Goal: Information Seeking & Learning: Learn about a topic

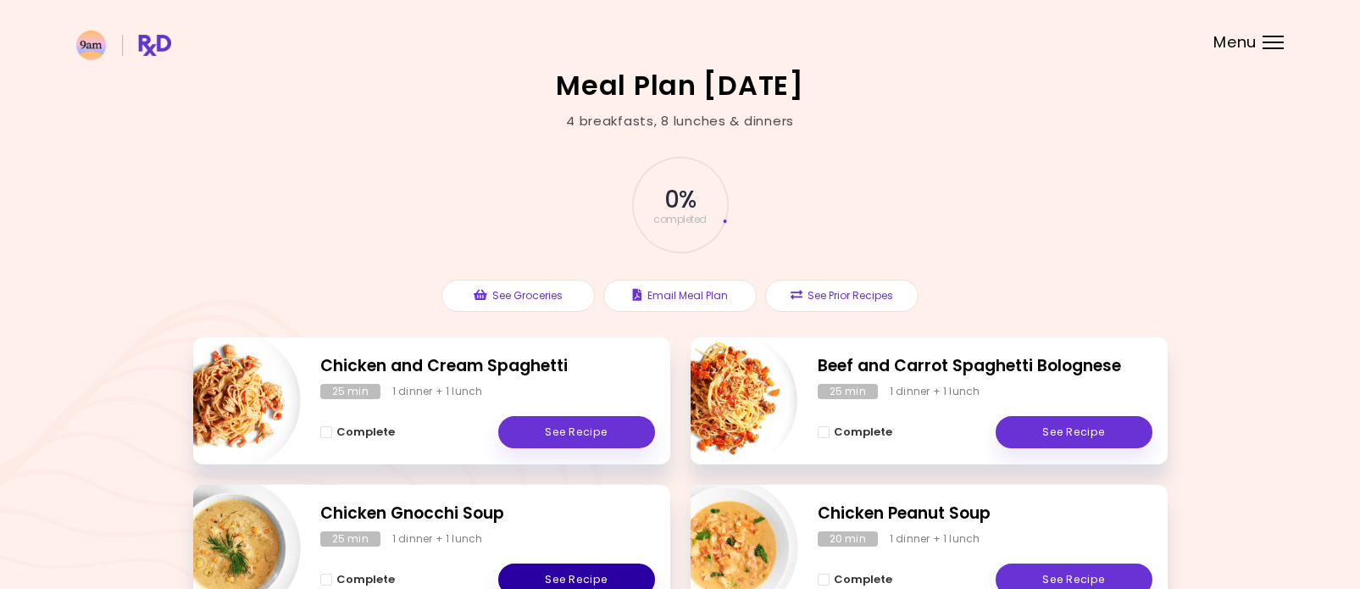
click at [579, 576] on link "See Recipe" at bounding box center [576, 580] width 157 height 32
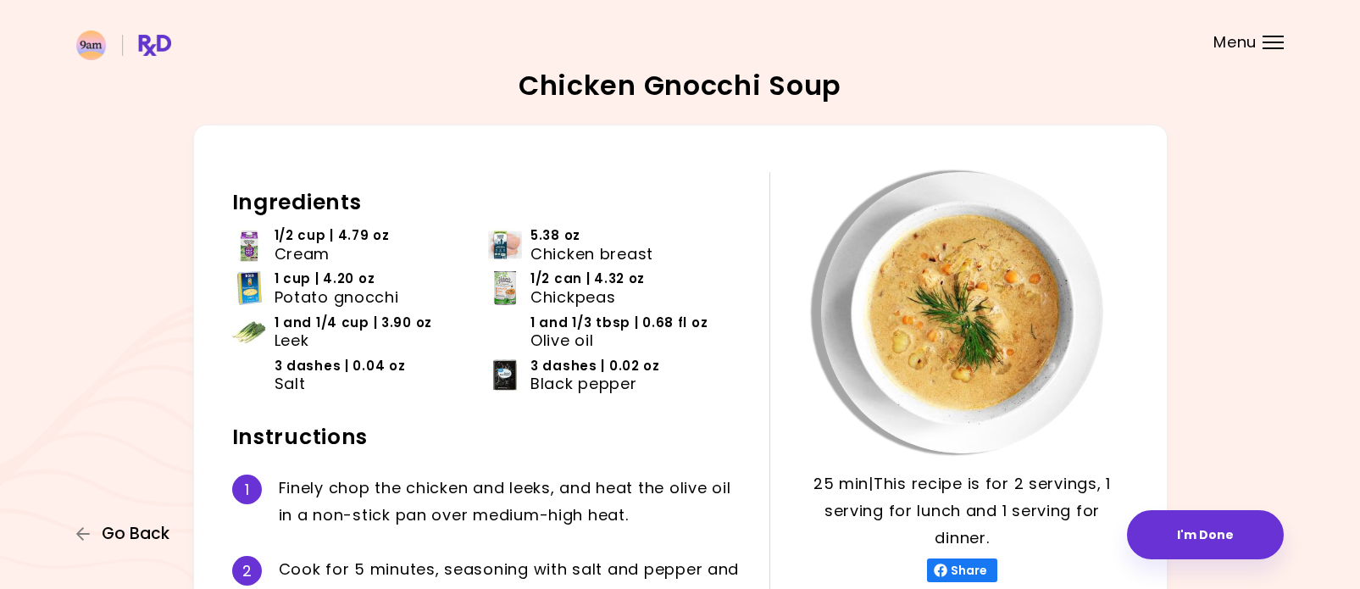
click at [133, 532] on span "Go Back" at bounding box center [136, 534] width 68 height 19
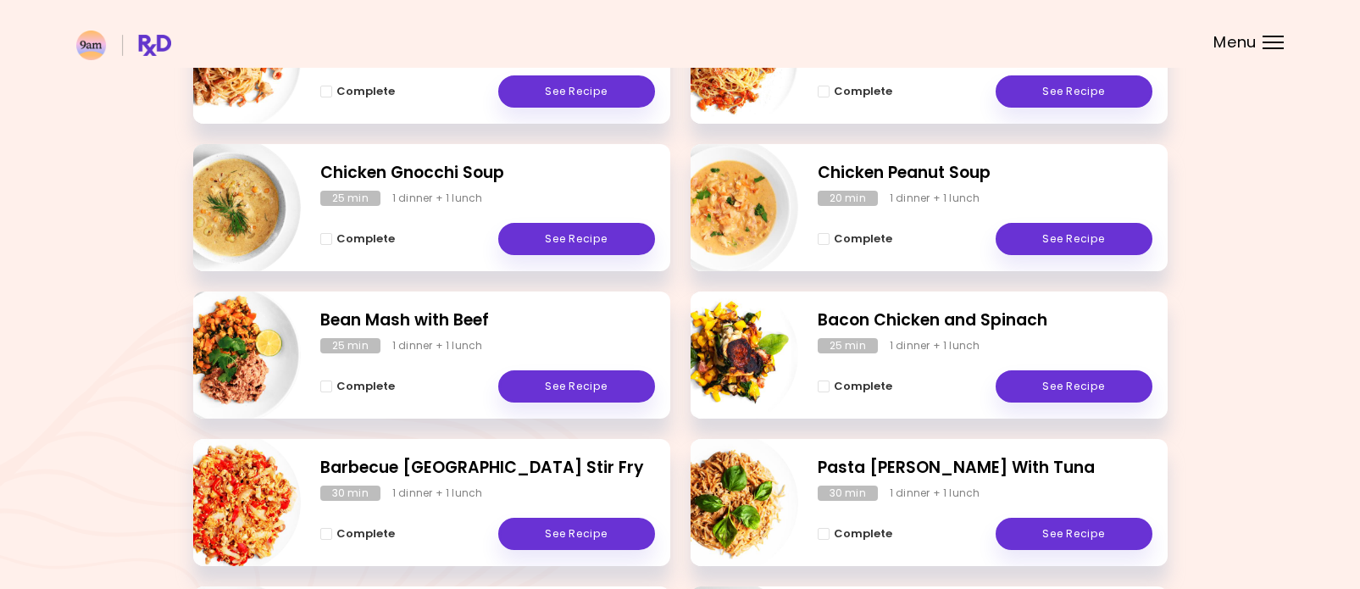
scroll to position [353, 0]
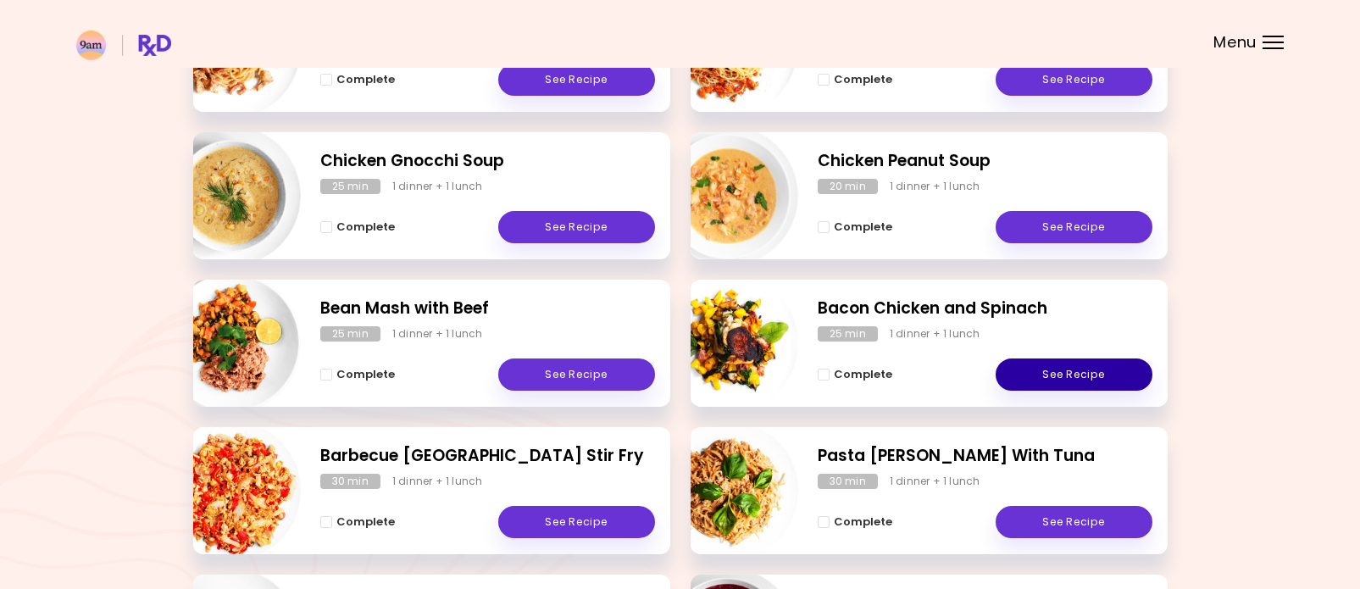
click at [1103, 368] on link "See Recipe" at bounding box center [1074, 374] width 157 height 32
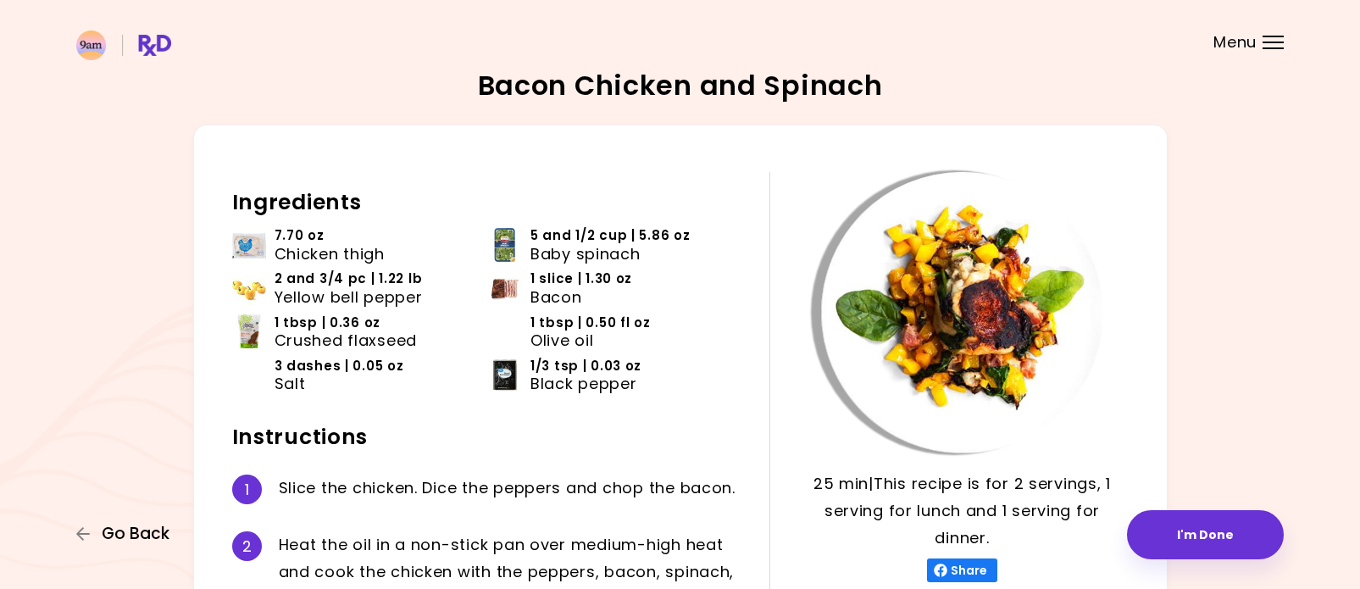
click at [155, 536] on span "Go Back" at bounding box center [136, 534] width 68 height 19
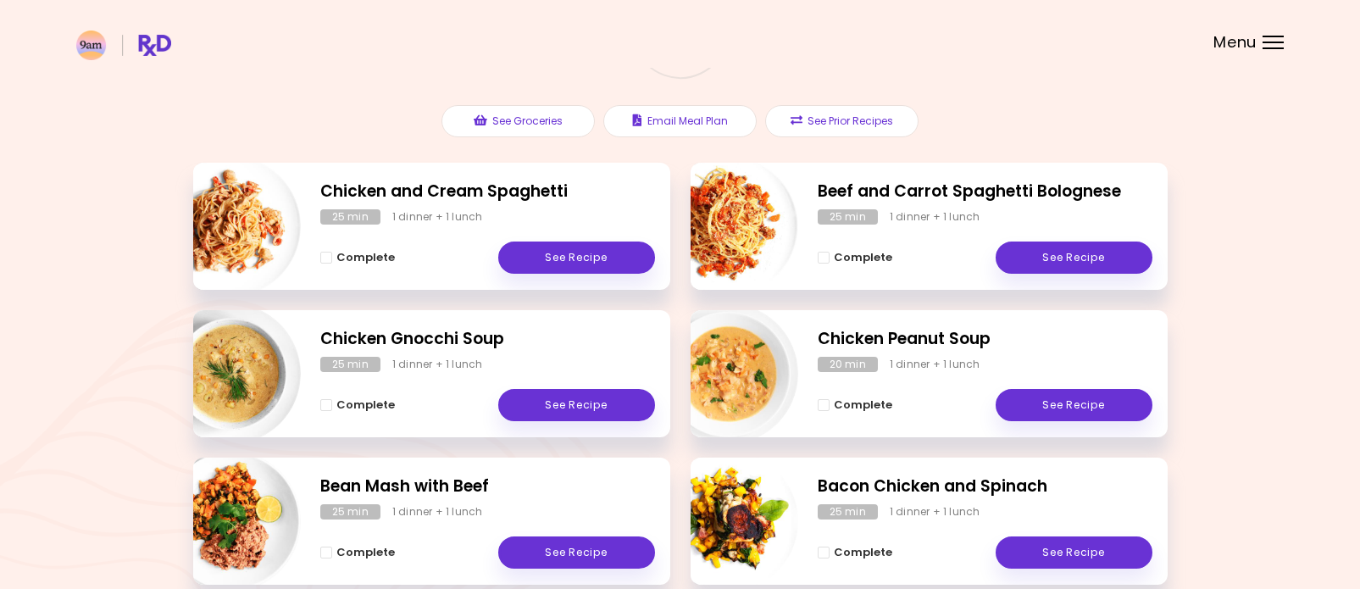
scroll to position [164, 0]
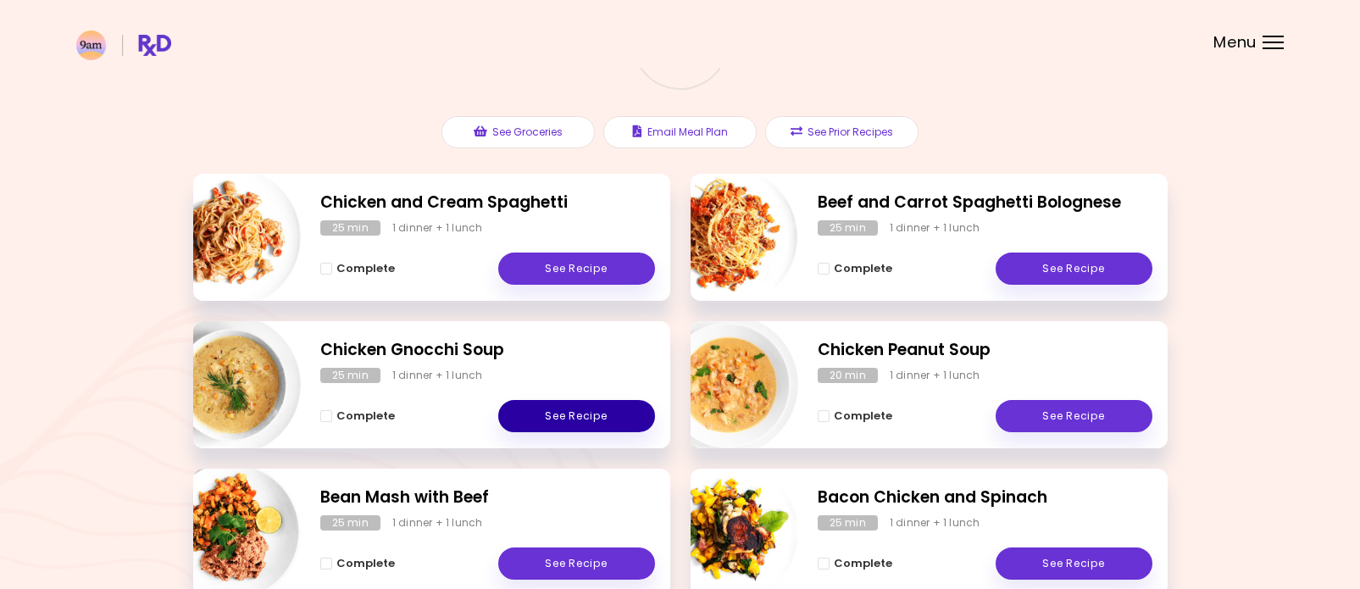
click at [573, 413] on link "See Recipe" at bounding box center [576, 416] width 157 height 32
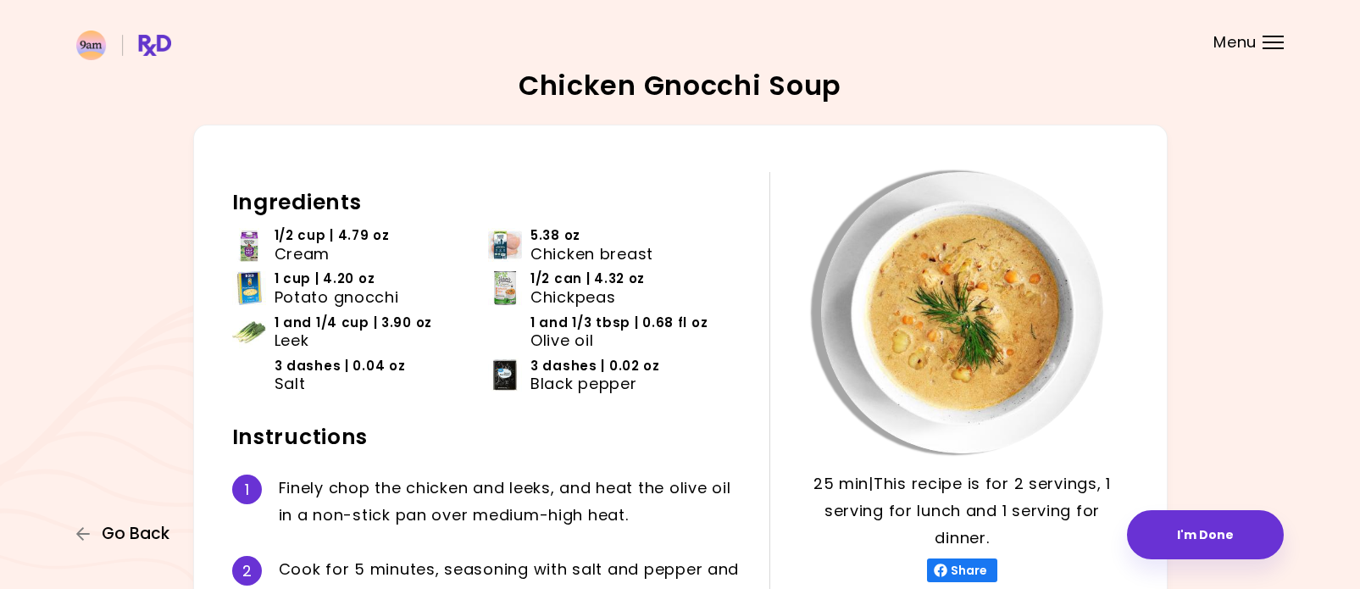
click at [153, 543] on span "Go Back" at bounding box center [136, 534] width 68 height 19
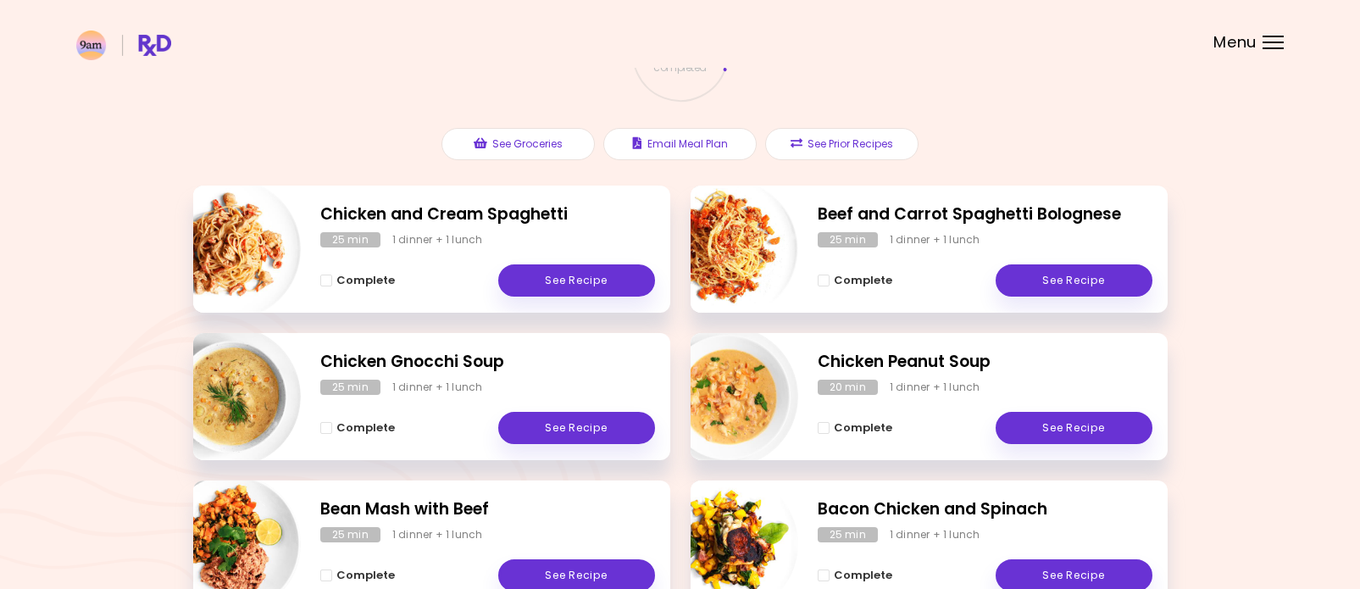
scroll to position [159, 0]
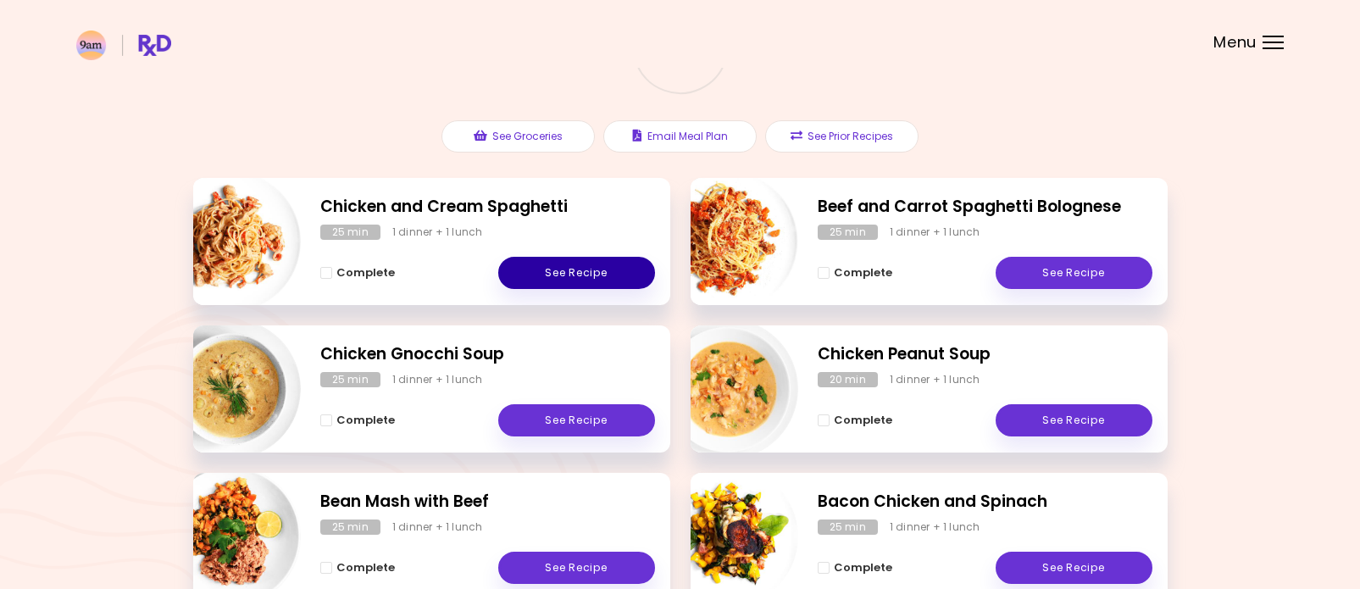
click at [590, 271] on link "See Recipe" at bounding box center [576, 273] width 157 height 32
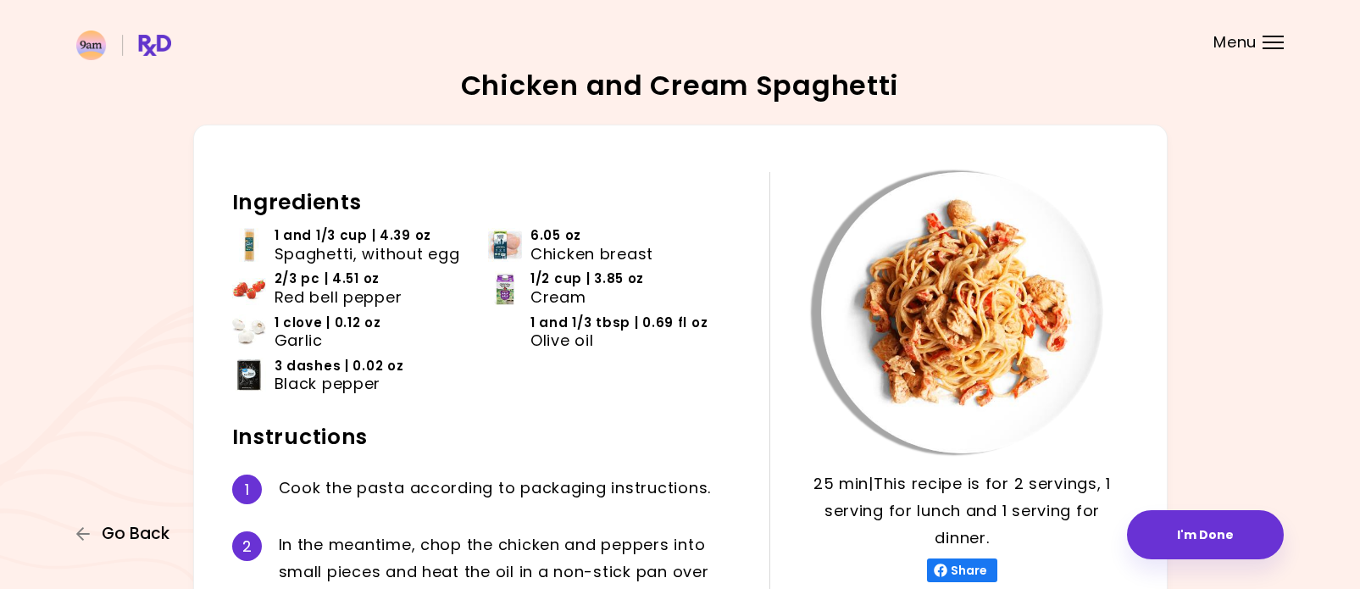
click at [153, 540] on span "Go Back" at bounding box center [136, 534] width 68 height 19
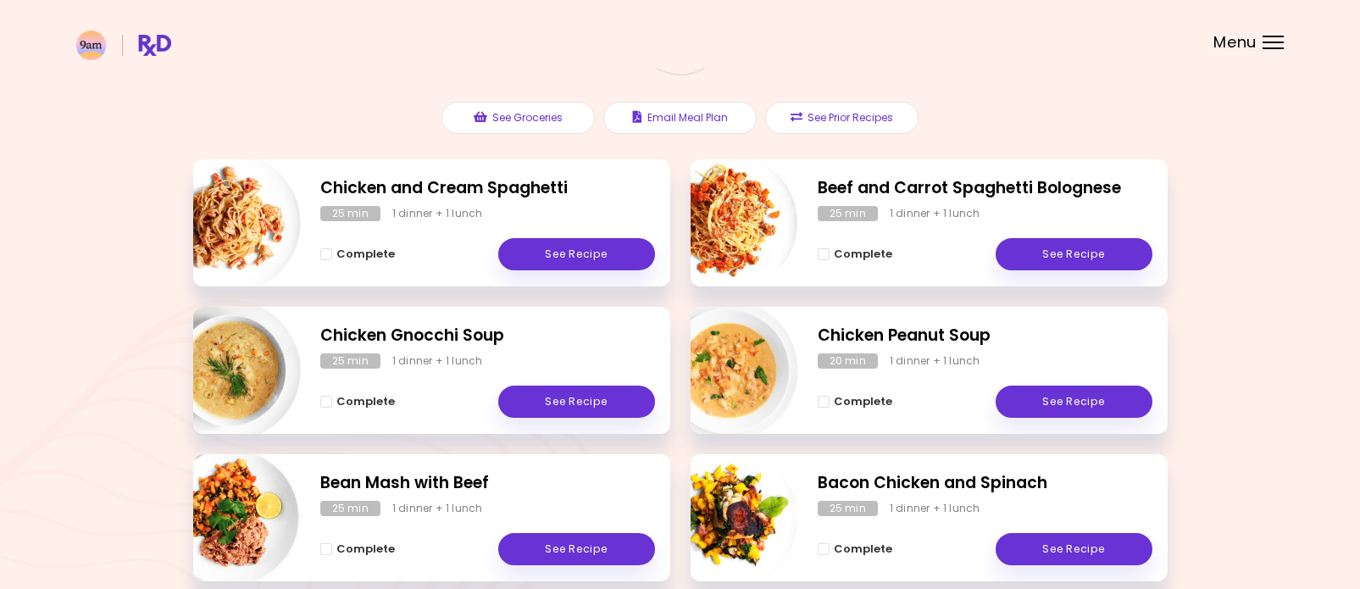
scroll to position [180, 0]
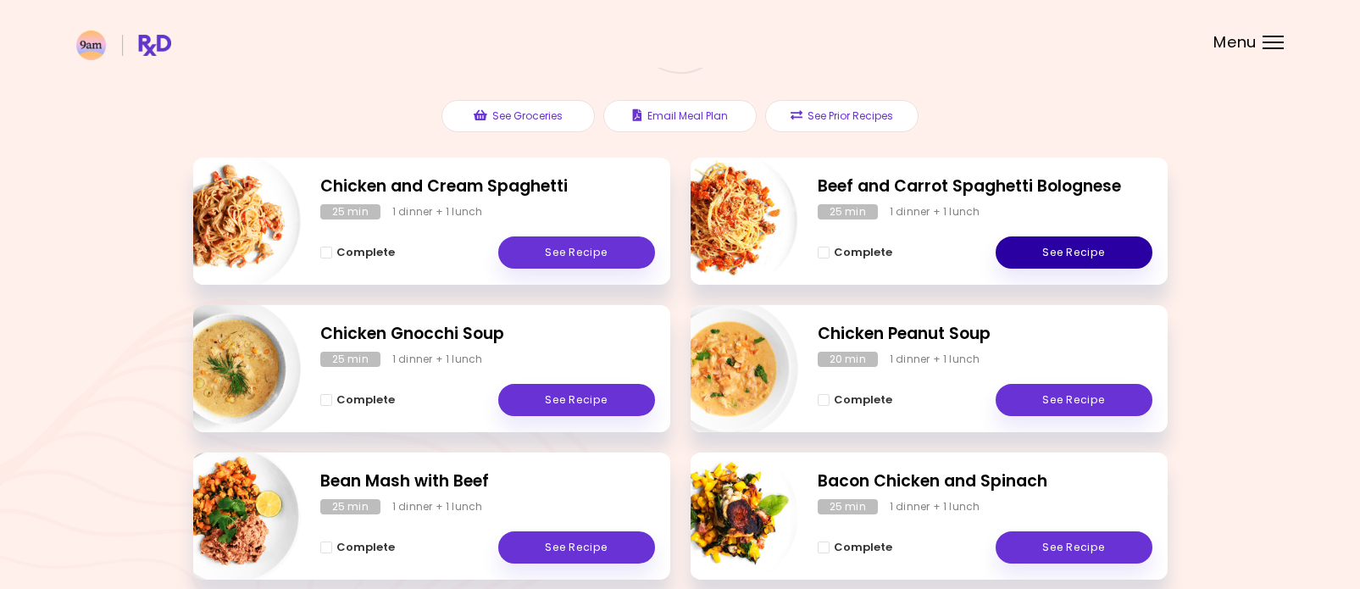
click at [1093, 248] on link "See Recipe" at bounding box center [1074, 252] width 157 height 32
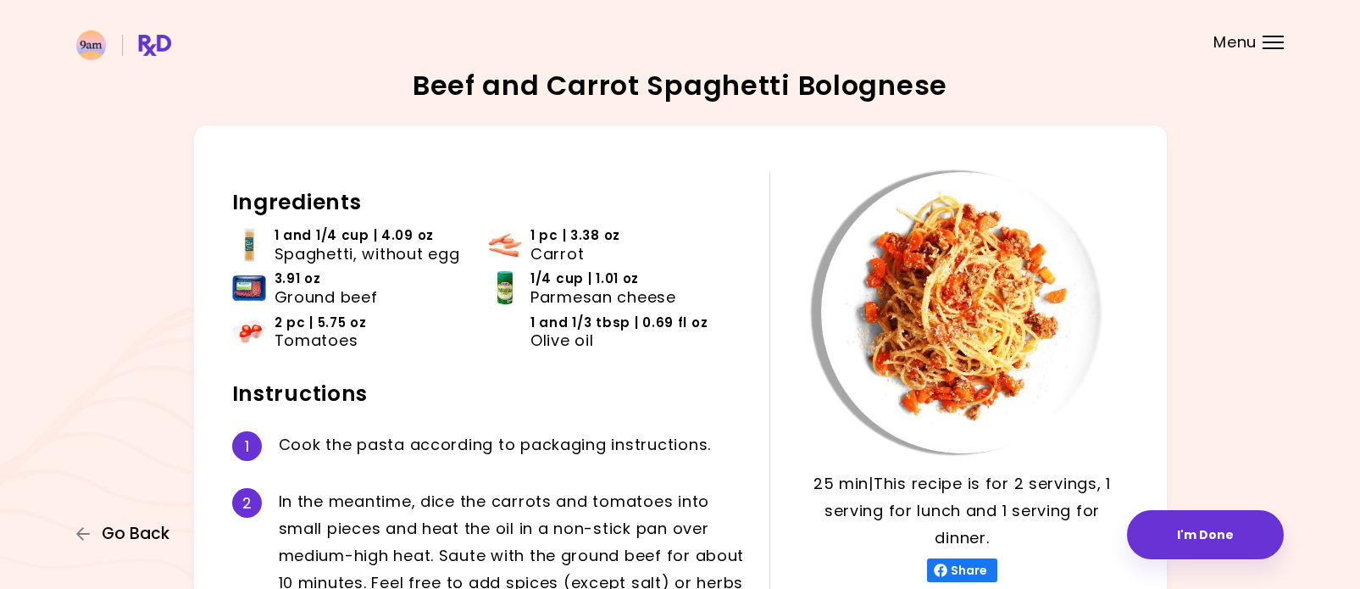
click at [154, 536] on span "Go Back" at bounding box center [136, 534] width 68 height 19
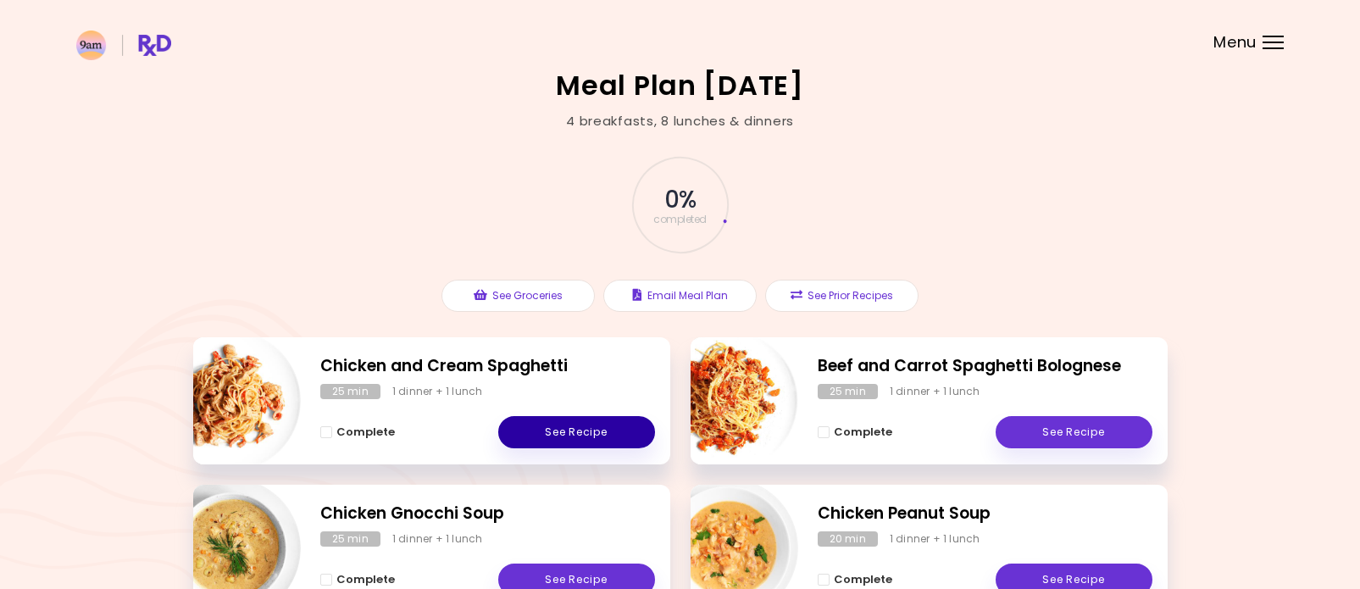
click at [582, 430] on link "See Recipe" at bounding box center [576, 432] width 157 height 32
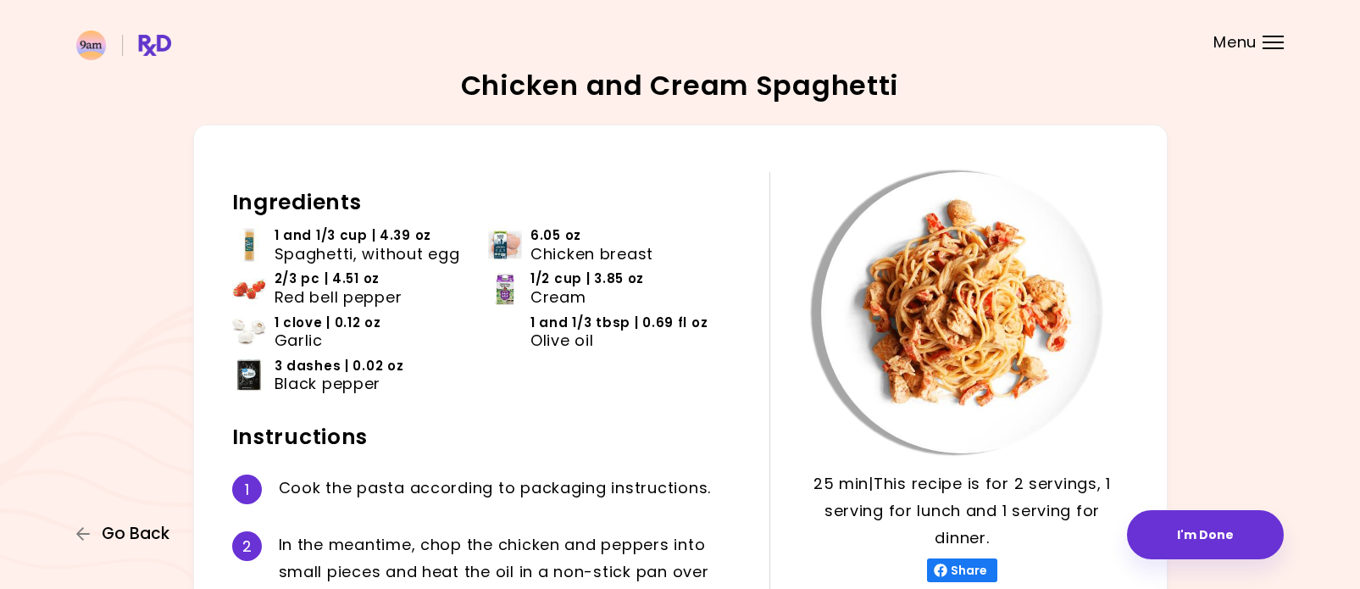
click at [141, 536] on span "Go Back" at bounding box center [136, 534] width 68 height 19
